Goal: Obtain resource: Obtain resource

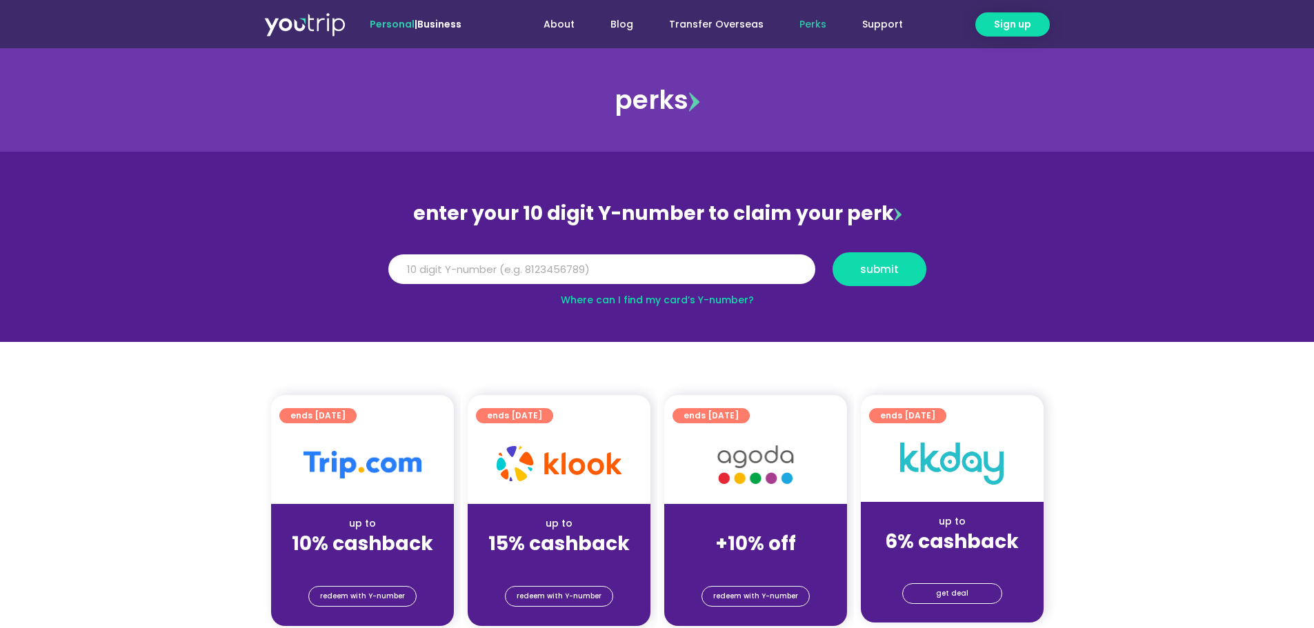
click at [583, 257] on div "Y Number" at bounding box center [601, 269] width 444 height 34
drag, startPoint x: 583, startPoint y: 260, endPoint x: 573, endPoint y: 260, distance: 9.7
click at [582, 260] on input "Y Number" at bounding box center [601, 269] width 427 height 30
click at [671, 280] on input "Y Number" at bounding box center [601, 269] width 427 height 30
click at [756, 599] on span "redeem with Y-number" at bounding box center [755, 596] width 85 height 19
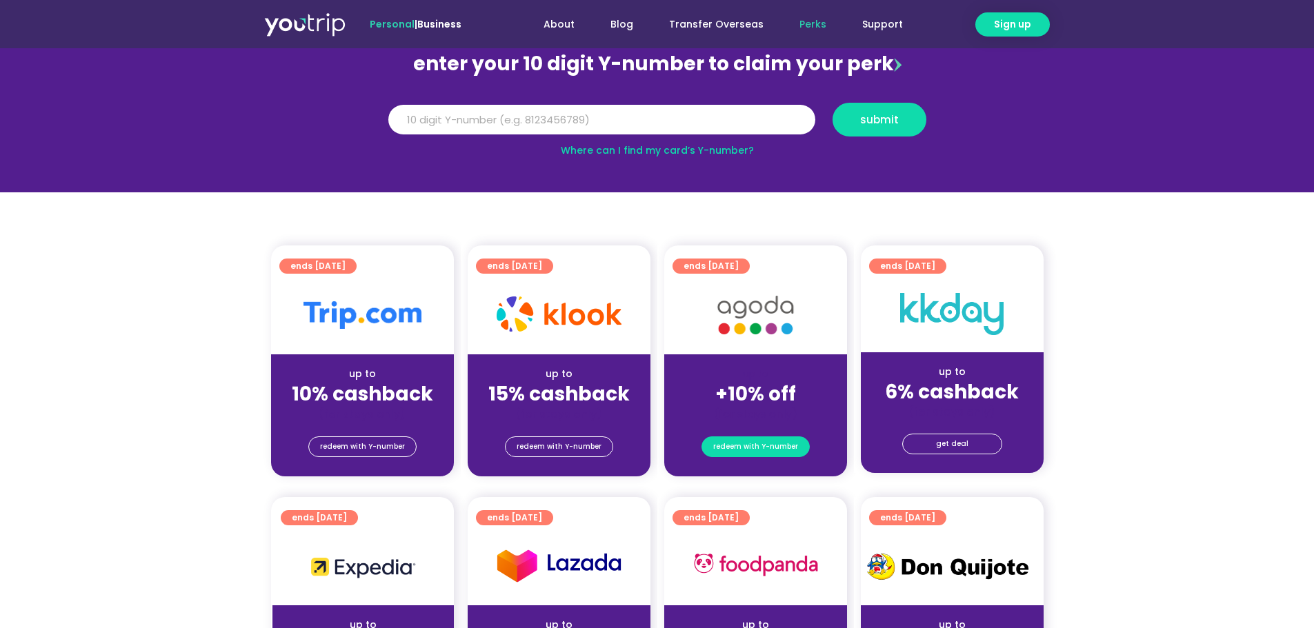
scroll to position [152, 0]
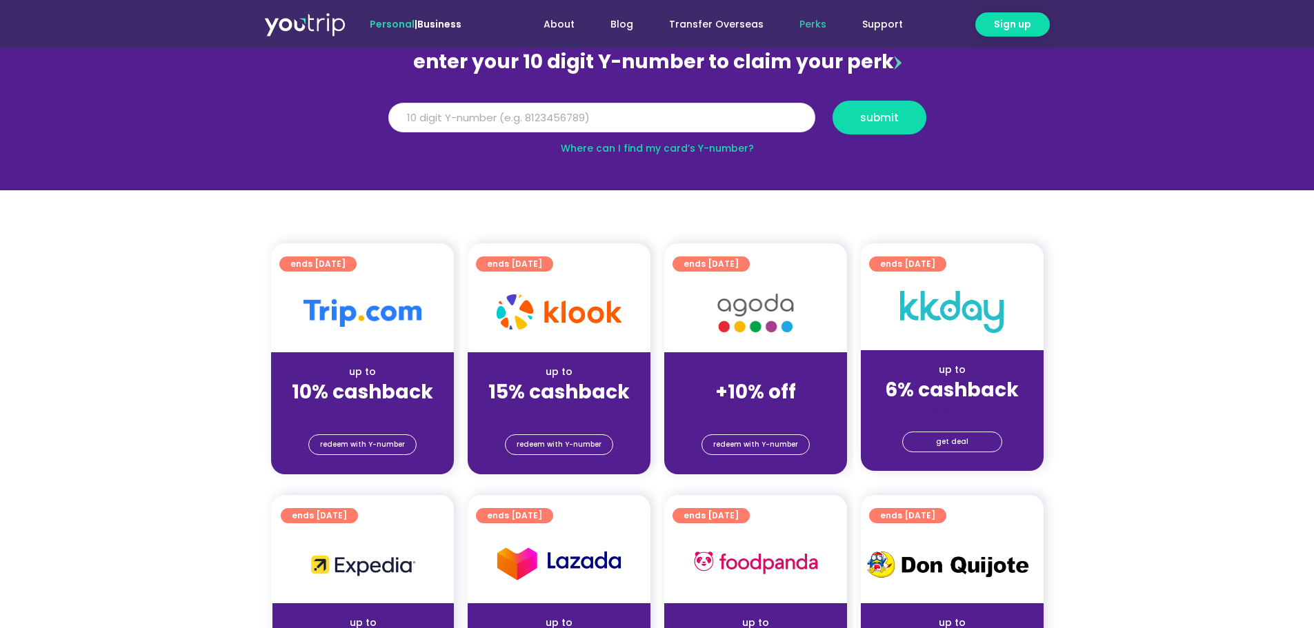
click at [541, 121] on input "Y Number" at bounding box center [601, 118] width 427 height 30
type input "8170133470"
click at [855, 129] on button "submit" at bounding box center [879, 118] width 94 height 34
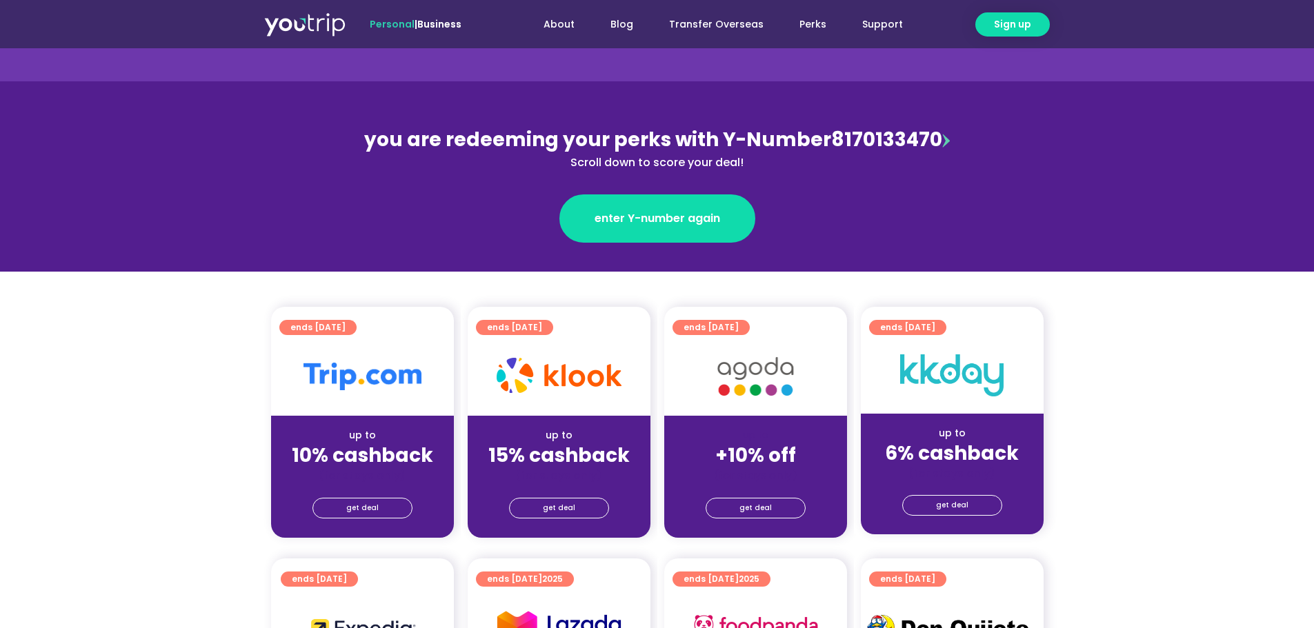
scroll to position [138, 0]
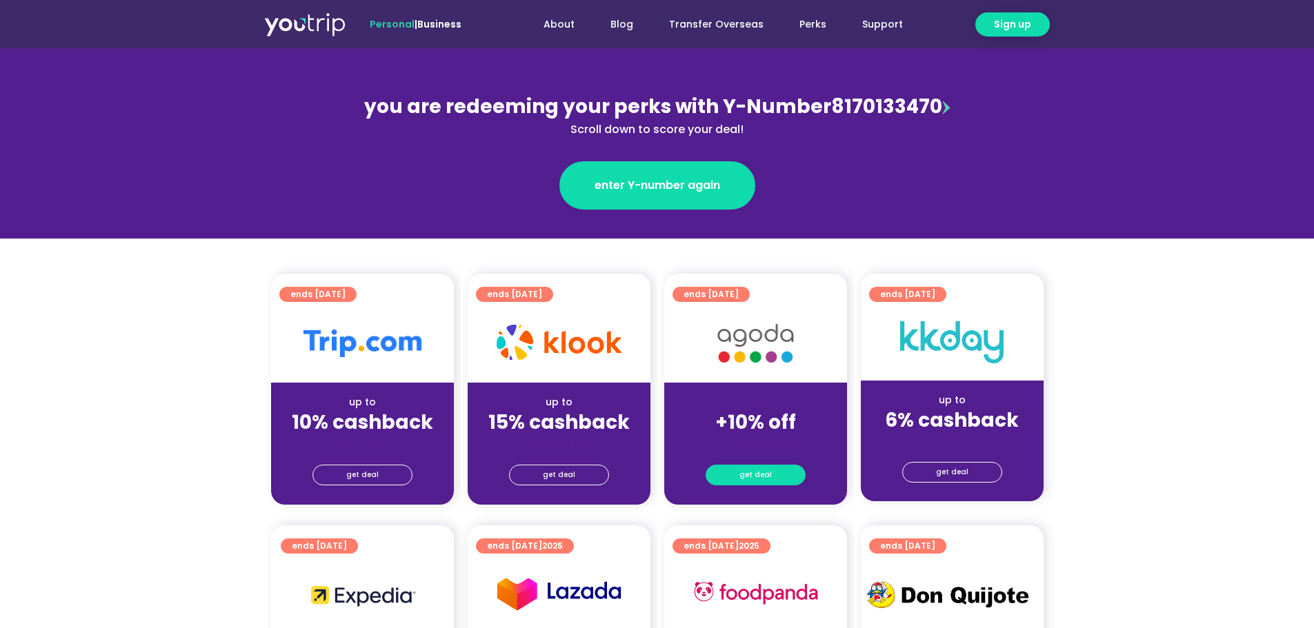
click at [764, 478] on span "get deal" at bounding box center [755, 475] width 32 height 19
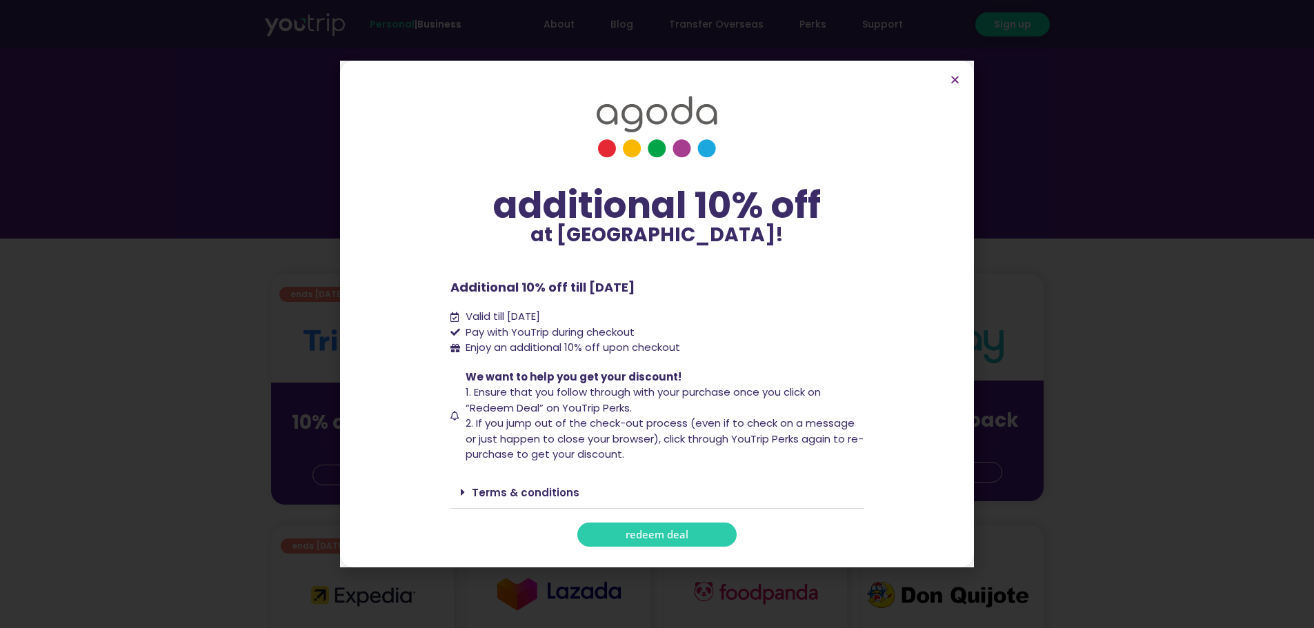
click at [673, 526] on link "redeem deal" at bounding box center [656, 535] width 159 height 24
